Goal: Check status

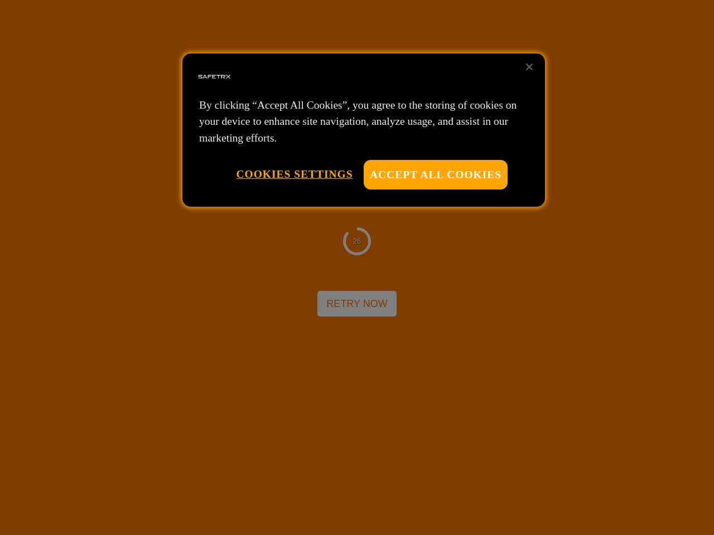
click at [357, 268] on div at bounding box center [357, 267] width 714 height 535
click at [436, 175] on button "Accept All Cookies" at bounding box center [436, 175] width 144 height 30
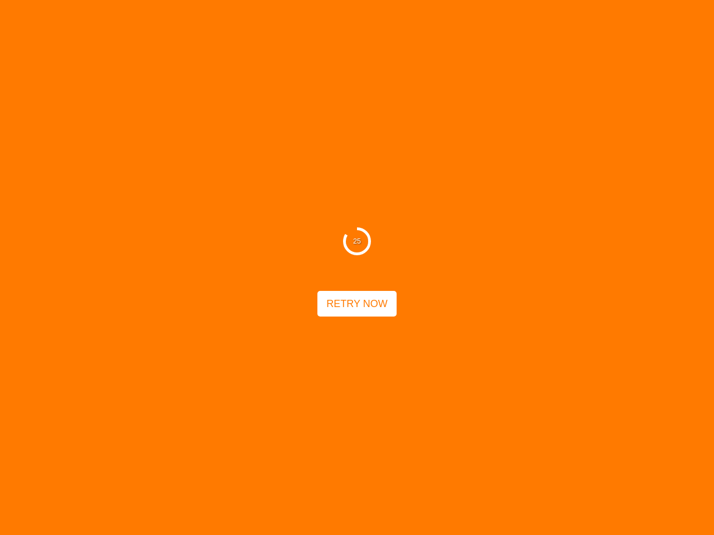
click at [294, 174] on button "Cookies Settings" at bounding box center [294, 174] width 117 height 28
click at [529, 67] on div "25 Retry Now" at bounding box center [357, 267] width 714 height 535
